Goal: Transaction & Acquisition: Subscribe to service/newsletter

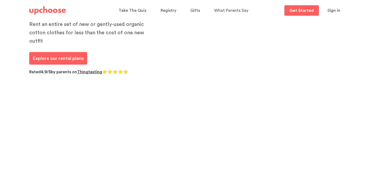
scroll to position [86, 0]
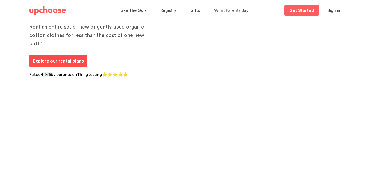
click at [69, 58] on span "Explore our rental plans" at bounding box center [58, 60] width 51 height 5
